Goal: Task Accomplishment & Management: Use online tool/utility

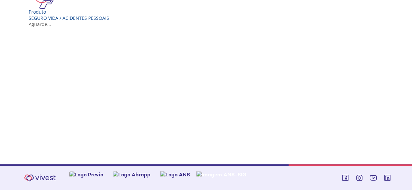
scroll to position [131, 0]
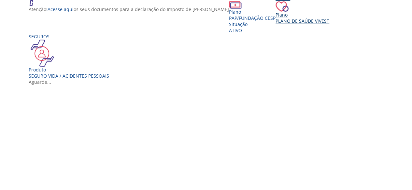
click at [316, 24] on div "Saúde Plano Plano de Saúde VIVEST" at bounding box center [302, 9] width 54 height 29
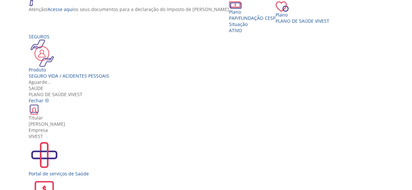
scroll to position [19, 0]
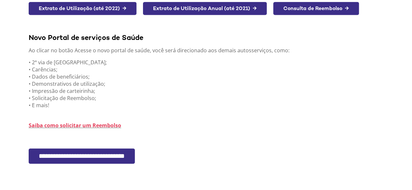
scroll to position [181, 0]
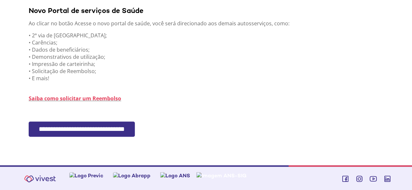
click at [135, 126] on input "**********" at bounding box center [82, 129] width 106 height 15
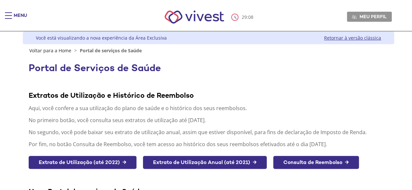
click at [266, 17] on div "29 : 08 Meu perfil Alterar Senha Sair" at bounding box center [205, 17] width 371 height 28
click at [374, 15] on span "Meu perfil" at bounding box center [372, 17] width 27 height 6
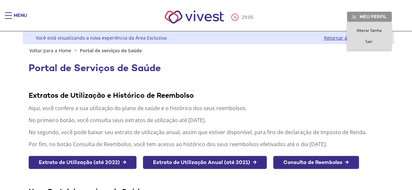
click at [372, 41] on span "Sair" at bounding box center [368, 42] width 7 height 6
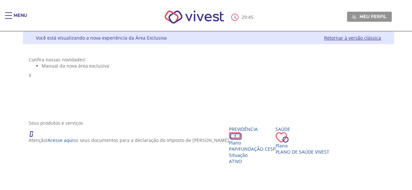
click at [329, 137] on div "Seus produtos e serviços Atenção! Acesse aqui os seus documentos para a declara…" at bounding box center [208, 155] width 359 height 71
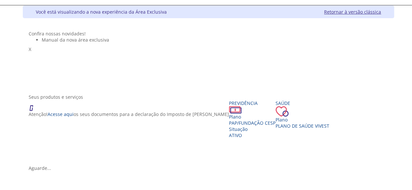
scroll to position [65, 0]
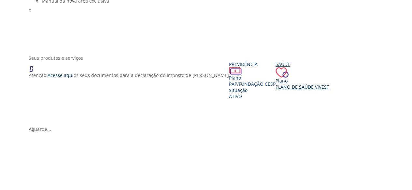
click at [323, 90] on div "Saúde Plano Plano de Saúde VIVEST" at bounding box center [302, 75] width 54 height 29
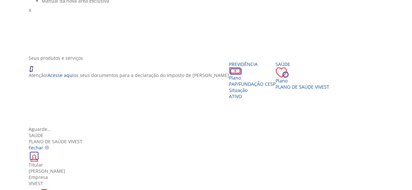
scroll to position [19, 0]
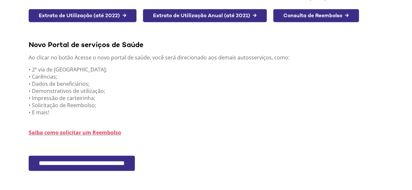
scroll to position [149, 0]
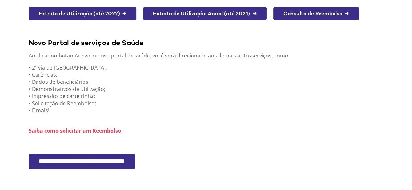
drag, startPoint x: 0, startPoint y: 0, endPoint x: 414, endPoint y: 136, distance: 435.2
click at [122, 159] on input "**********" at bounding box center [82, 161] width 106 height 15
